Goal: Book appointment/travel/reservation

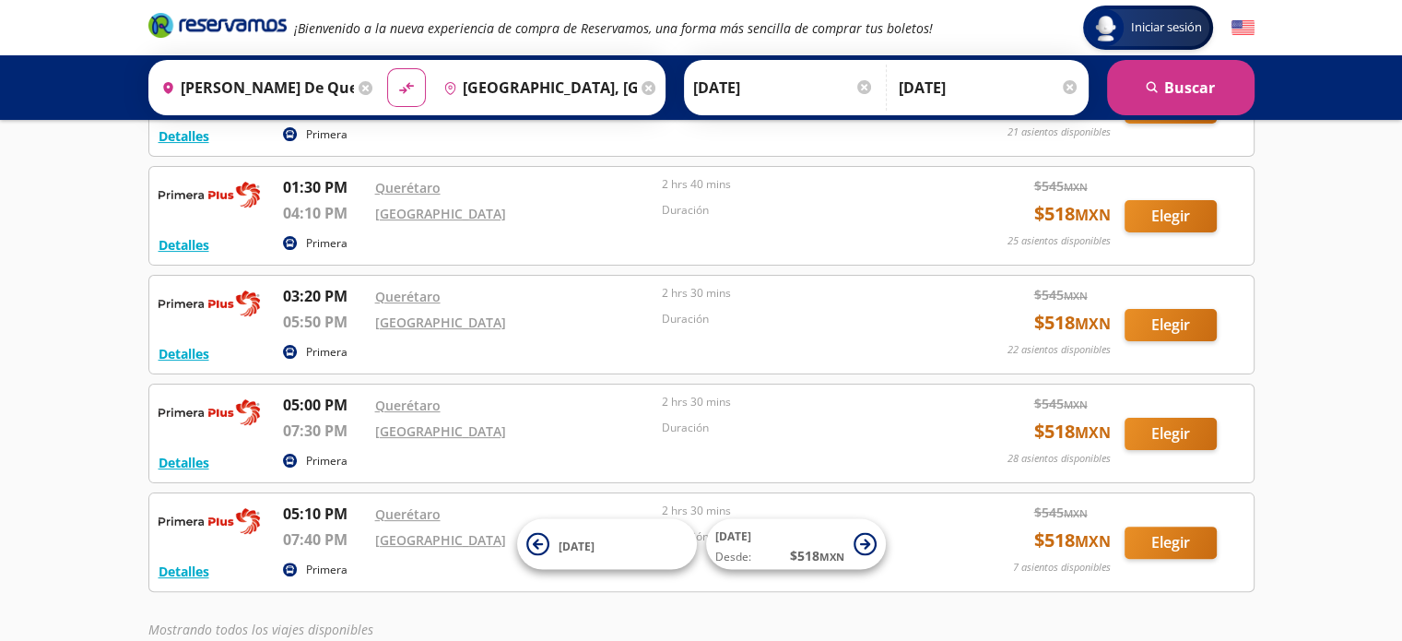
scroll to position [384, 0]
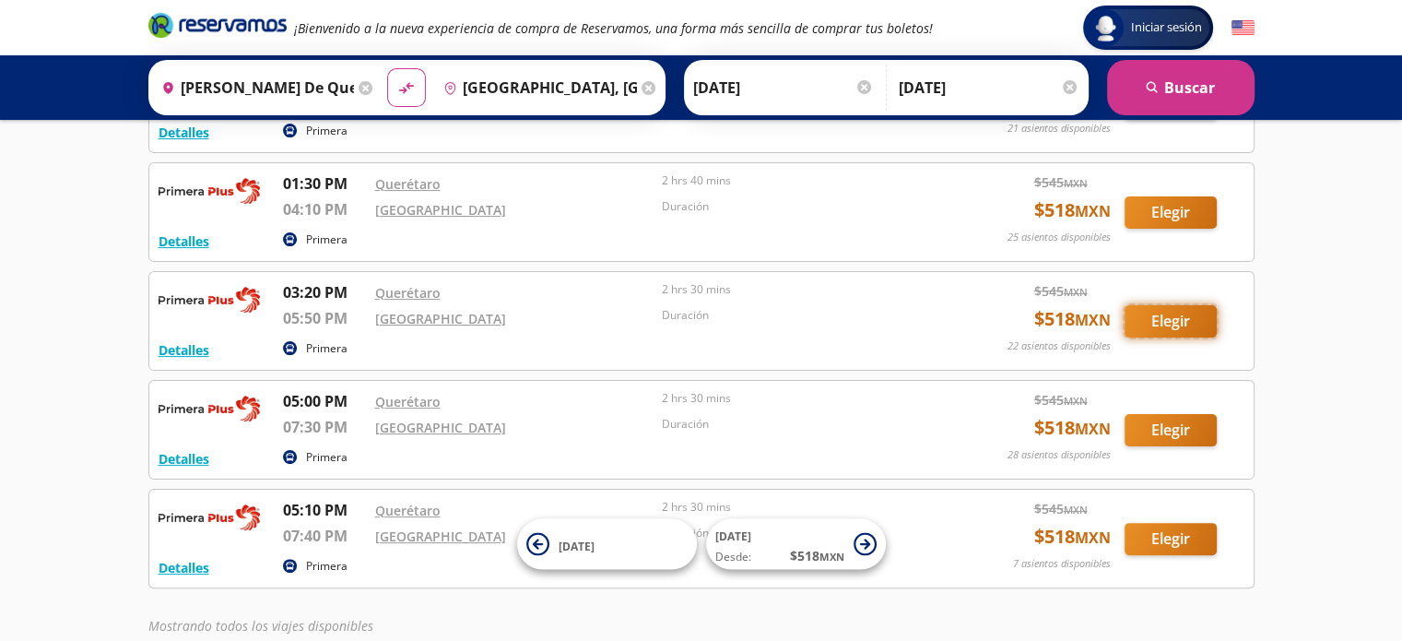
click at [1199, 320] on button "Elegir" at bounding box center [1171, 321] width 92 height 32
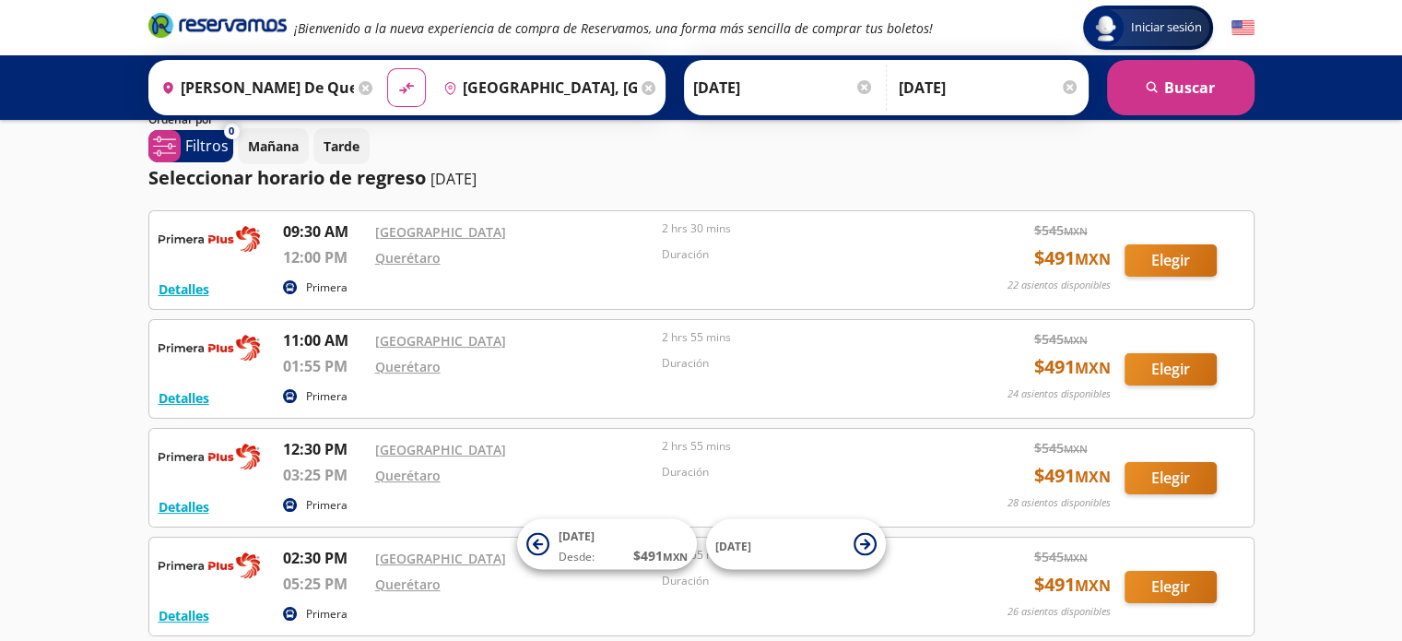
scroll to position [277, 0]
